Goal: Task Accomplishment & Management: Complete application form

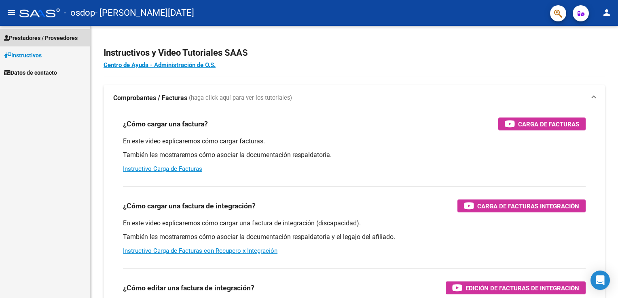
click at [53, 39] on span "Prestadores / Proveedores" at bounding box center [41, 38] width 74 height 9
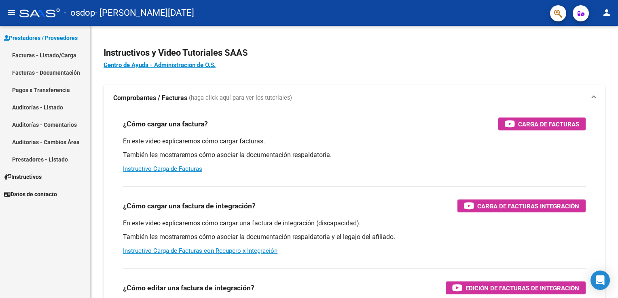
click at [55, 57] on link "Facturas - Listado/Carga" at bounding box center [45, 54] width 90 height 17
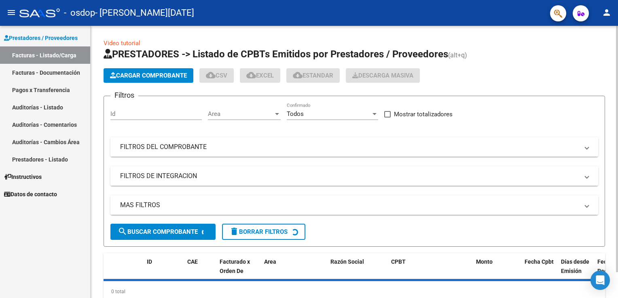
click at [154, 76] on span "Cargar Comprobante" at bounding box center [148, 75] width 77 height 7
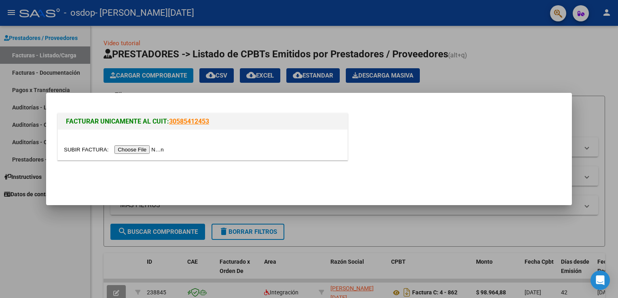
click at [143, 149] on input "file" at bounding box center [115, 150] width 102 height 8
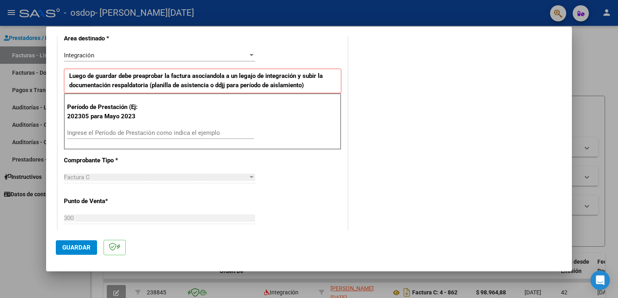
scroll to position [179, 0]
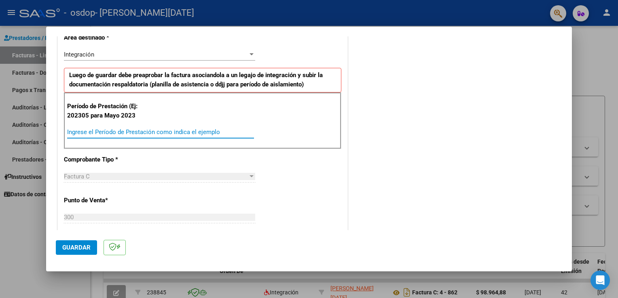
click at [93, 132] on input "Ingrese el Período de Prestación como indica el ejemplo" at bounding box center [160, 132] width 187 height 7
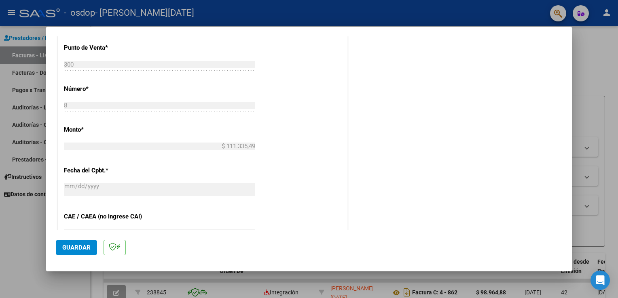
scroll to position [331, 0]
type input "202507"
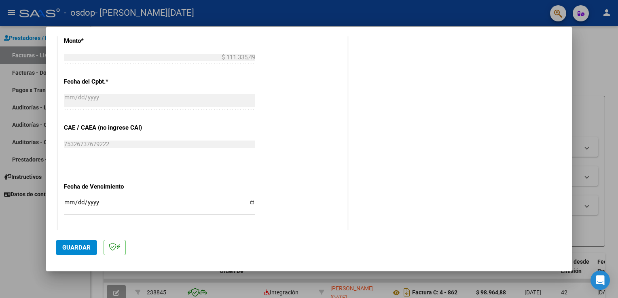
scroll to position [462, 0]
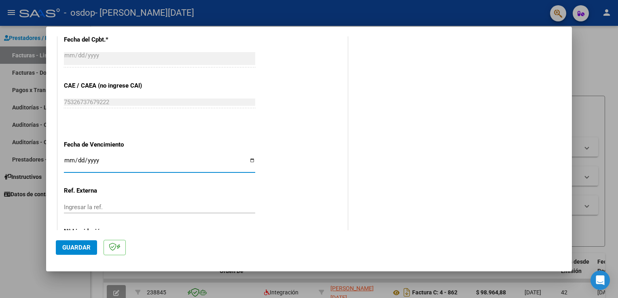
click at [68, 161] on input "Ingresar la fecha" at bounding box center [159, 163] width 191 height 13
type input "[DATE]"
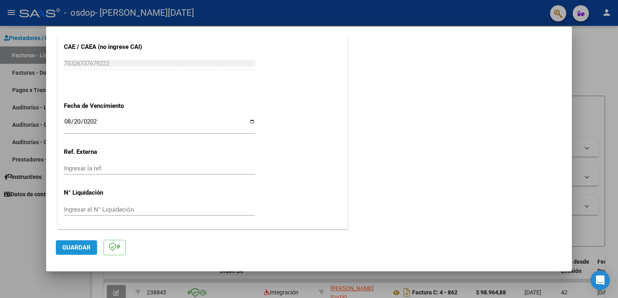
click at [81, 249] on span "Guardar" at bounding box center [76, 247] width 28 height 7
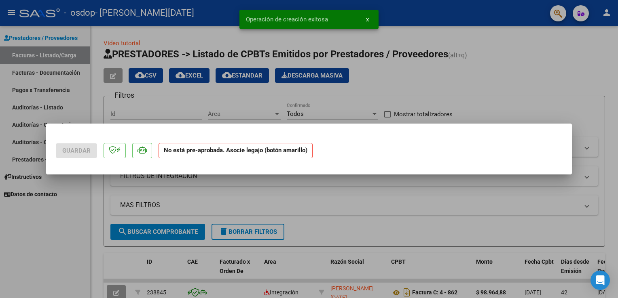
scroll to position [0, 0]
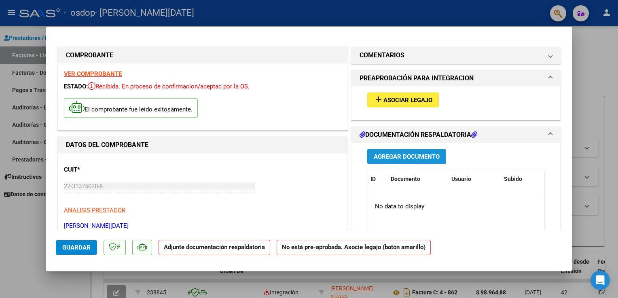
click at [398, 152] on button "Agregar Documento" at bounding box center [406, 156] width 79 height 15
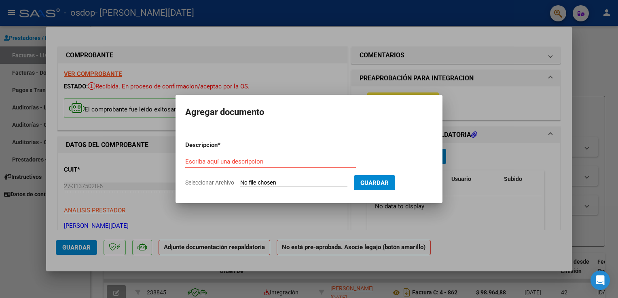
click at [282, 179] on app-file-uploader "Seleccionar Archivo" at bounding box center [269, 182] width 169 height 7
click at [252, 157] on div "Escriba aquí una descripcion" at bounding box center [270, 162] width 171 height 12
click at [251, 158] on input "Escriba aquí una descripcion" at bounding box center [270, 161] width 171 height 7
type input "planilla"
click at [247, 182] on input "Seleccionar Archivo" at bounding box center [293, 183] width 107 height 8
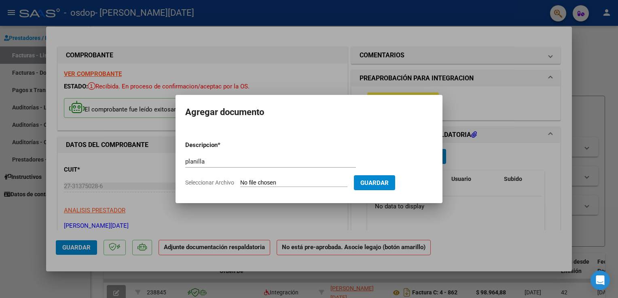
type input "C:\fakepath\PLANILLAASISTENCIA-C-27313750286-N.pdf"
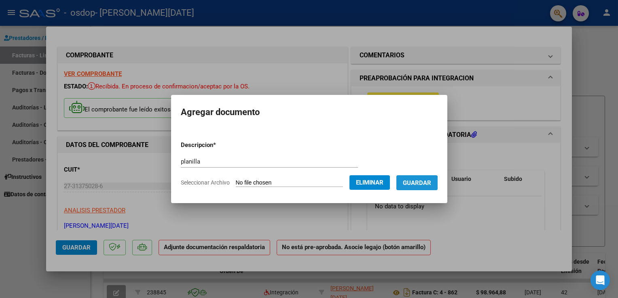
click at [411, 183] on span "Guardar" at bounding box center [417, 182] width 28 height 7
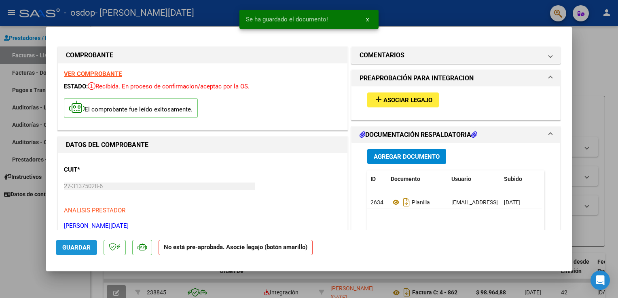
click at [68, 253] on button "Guardar" at bounding box center [76, 247] width 41 height 15
click at [388, 99] on span "Asociar Legajo" at bounding box center [407, 100] width 49 height 7
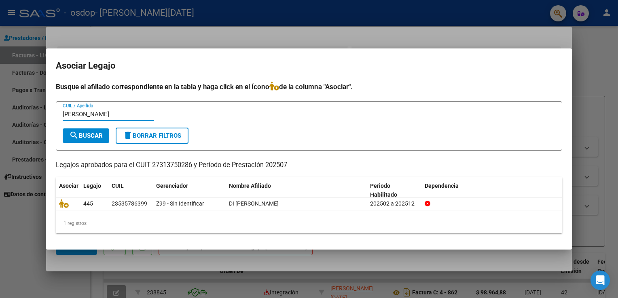
type input "[PERSON_NAME]"
click at [79, 135] on span "search Buscar" at bounding box center [86, 135] width 34 height 7
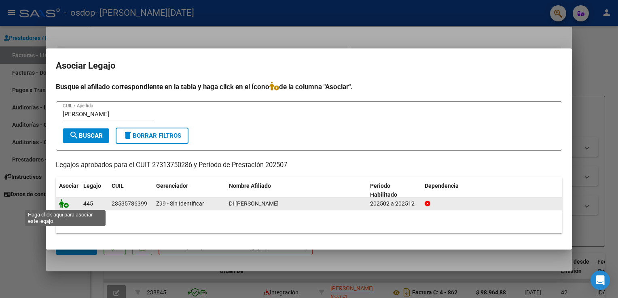
click at [65, 206] on icon at bounding box center [64, 203] width 10 height 9
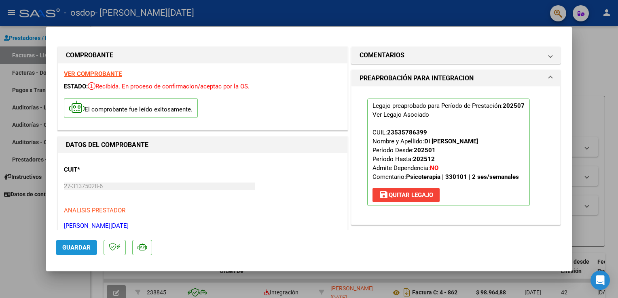
click at [86, 245] on span "Guardar" at bounding box center [76, 247] width 28 height 7
